Goal: Feedback & Contribution: Submit feedback/report problem

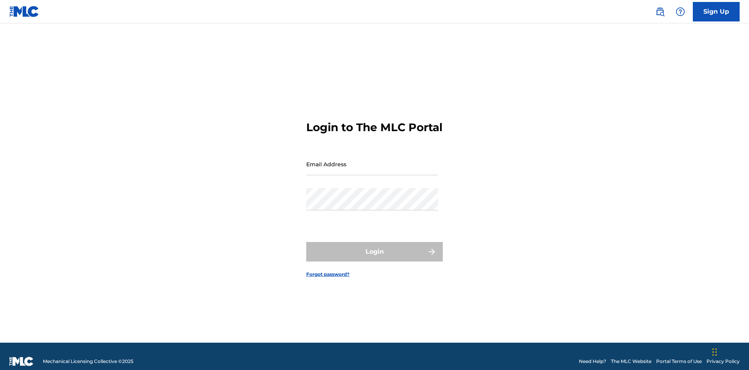
scroll to position [10, 0]
click at [372, 160] on input "Email Address" at bounding box center [372, 164] width 132 height 22
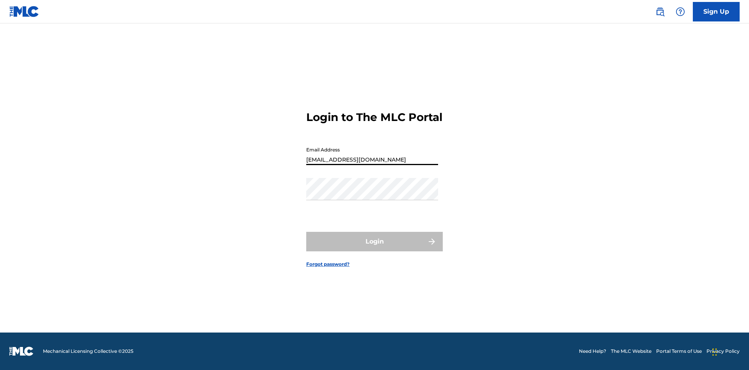
type input "[EMAIL_ADDRESS][DOMAIN_NAME]"
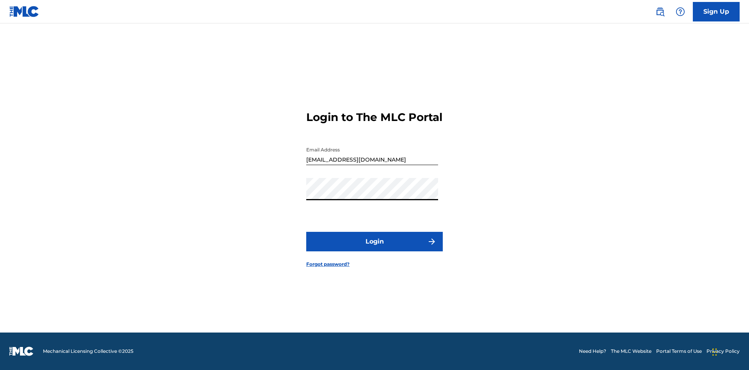
click at [374, 248] on button "Login" at bounding box center [374, 242] width 137 height 20
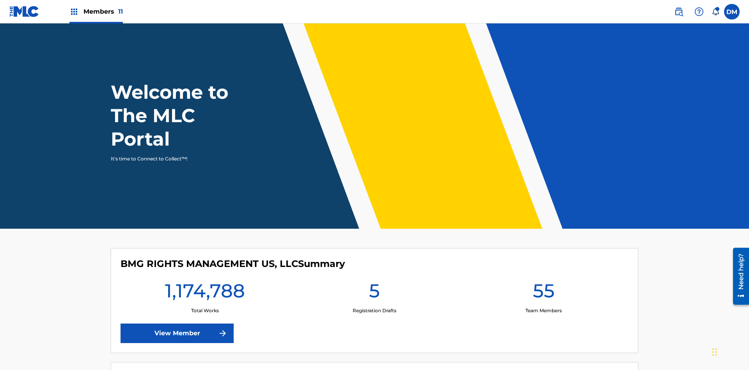
click at [699, 11] on img at bounding box center [698, 11] width 9 height 9
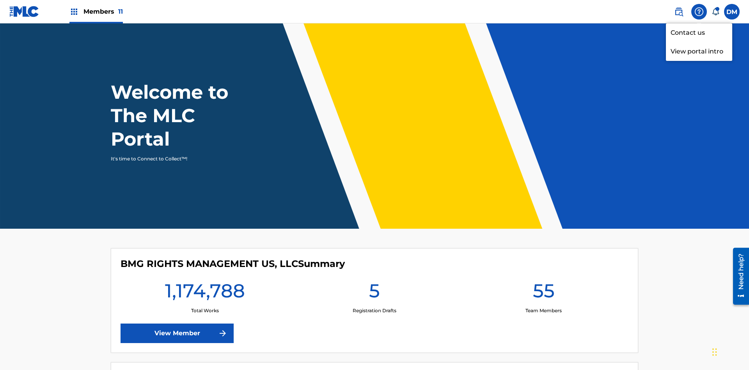
click at [699, 32] on link "Contact us" at bounding box center [699, 32] width 66 height 19
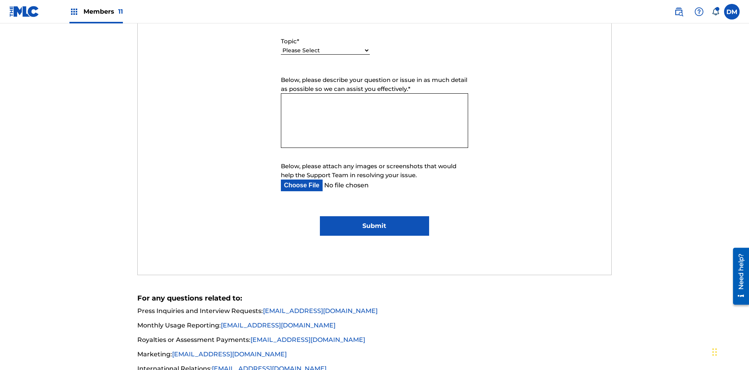
click at [325, 51] on select "Please Select I need help with my account I need help with managing my catalog …" at bounding box center [325, 50] width 89 height 8
select select "I need help with managing my catalog"
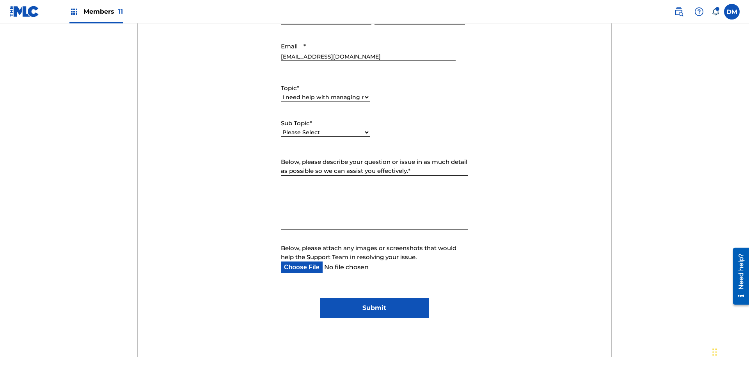
click at [325, 128] on select "Please Select I need help with CWR I need help registering my work(s) in The ML…" at bounding box center [325, 132] width 89 height 8
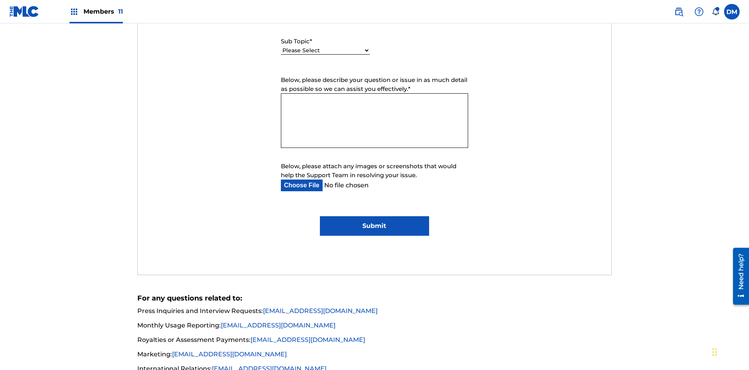
select select "I need help editing my works"
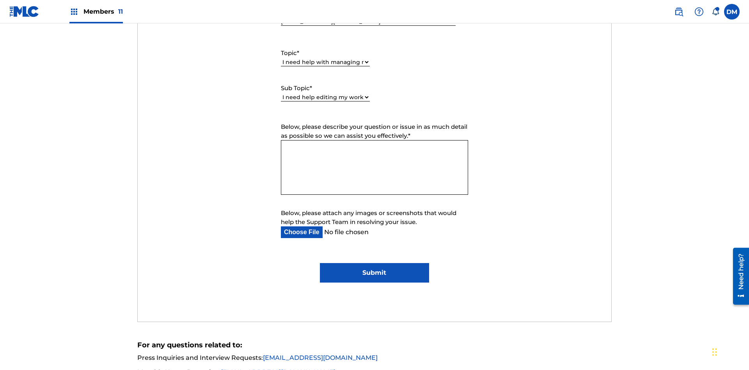
click at [374, 140] on textarea "Below, please describe your question or issue in as much detail as possible so …" at bounding box center [374, 167] width 187 height 55
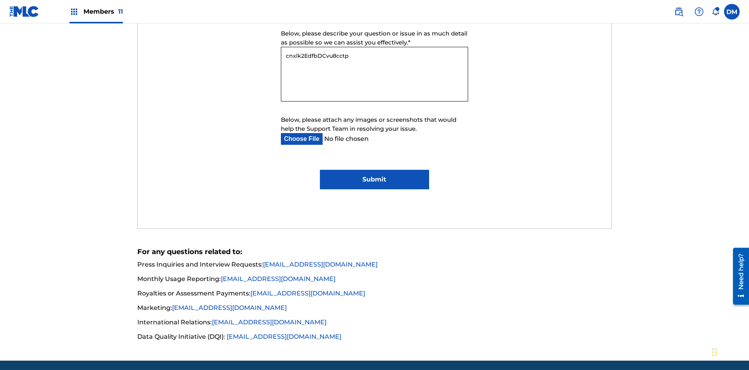
type textarea "cnxlk2EdfbDCvu8cctpq"
type input "C:\fakepath\jpg_test_document.jpg"
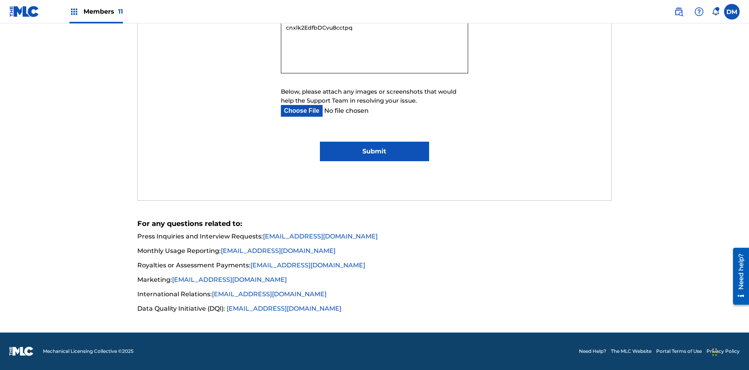
type textarea "cnxlk2EdfbDCvu8cctpq"
click at [374, 151] on input "Submit" at bounding box center [374, 152] width 109 height 20
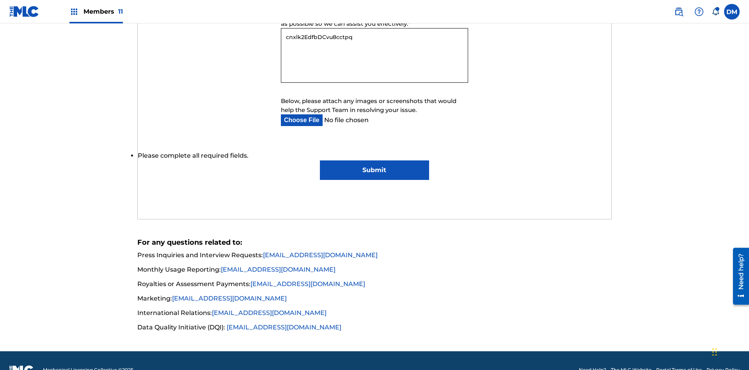
scroll to position [514, 0]
